Goal: Information Seeking & Learning: Learn about a topic

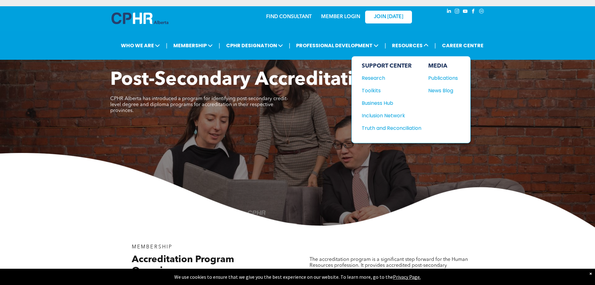
click at [443, 76] on div "Publications" at bounding box center [441, 78] width 27 height 8
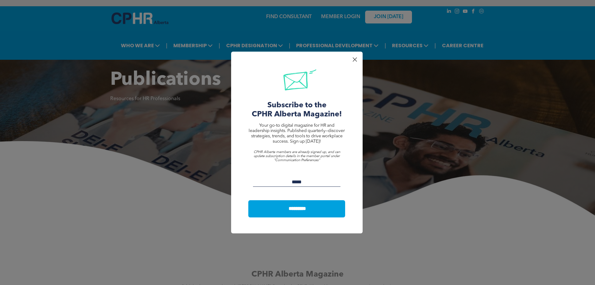
click at [356, 56] on div at bounding box center [354, 59] width 8 height 8
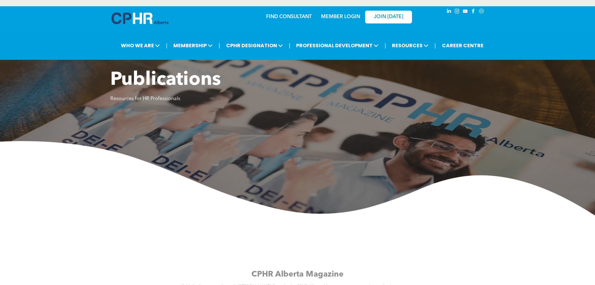
click at [349, 18] on link "MEMBER LOGIN" at bounding box center [340, 16] width 39 height 5
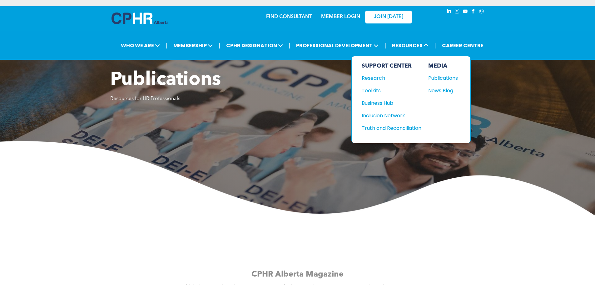
click at [438, 76] on div "Publications" at bounding box center [441, 78] width 27 height 8
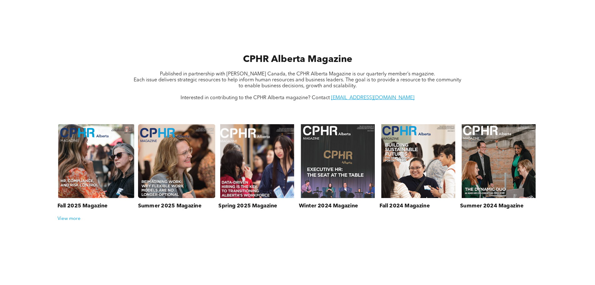
scroll to position [219, 0]
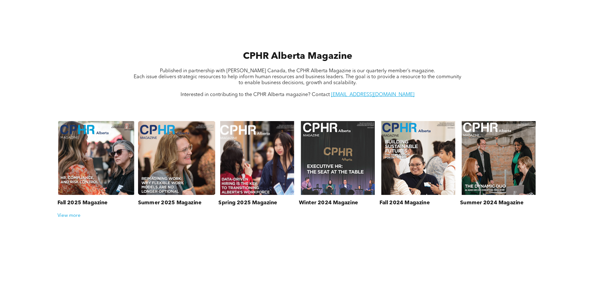
click at [65, 216] on div "View more" at bounding box center [297, 216] width 486 height 6
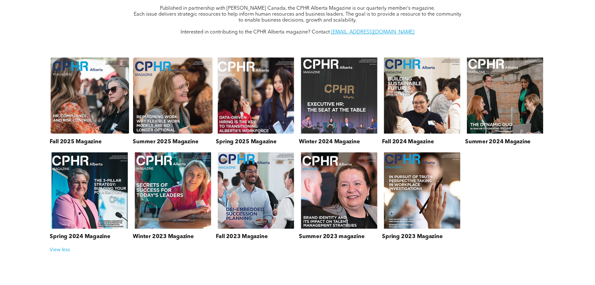
scroll to position [125, 0]
